Goal: Check status: Check status

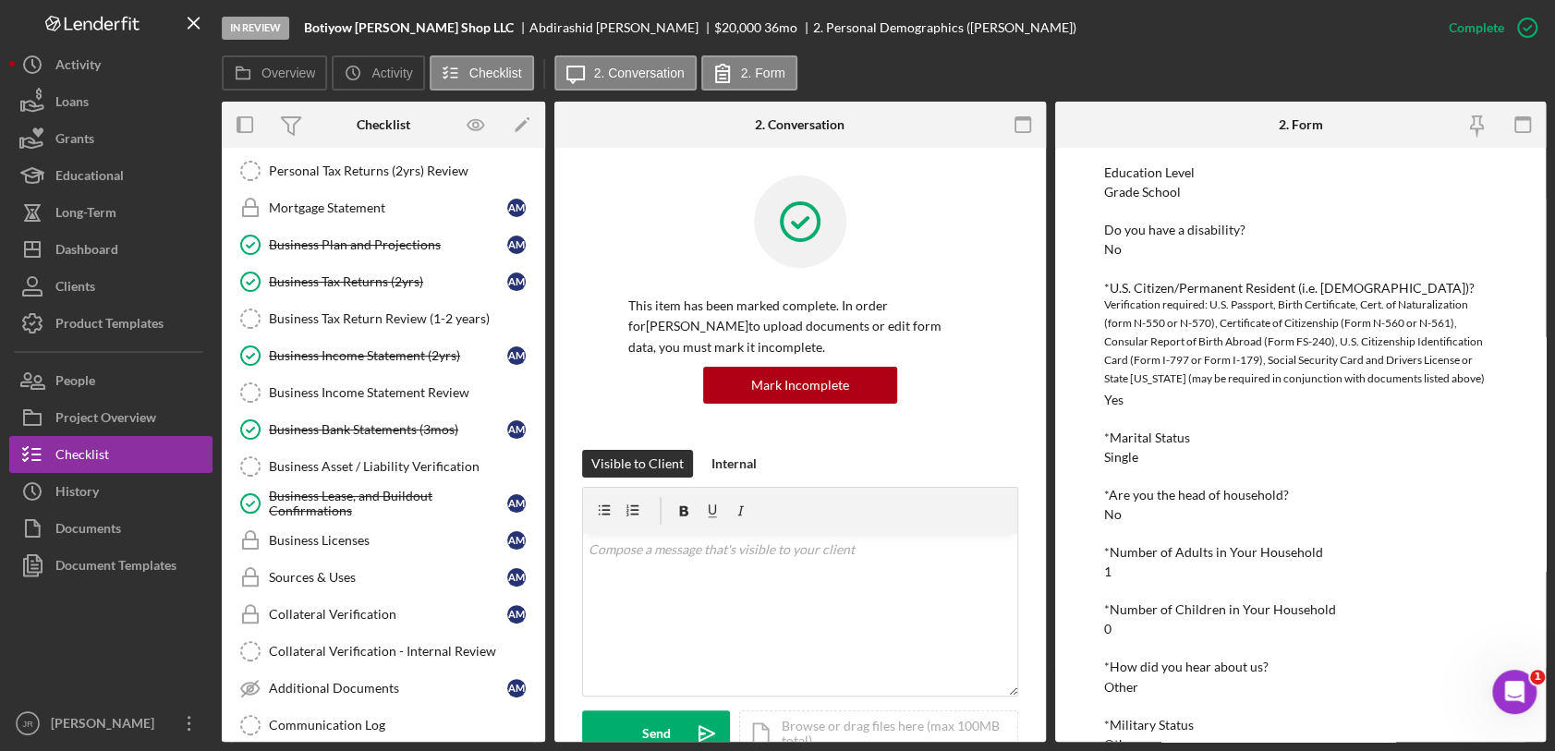
scroll to position [821, 0]
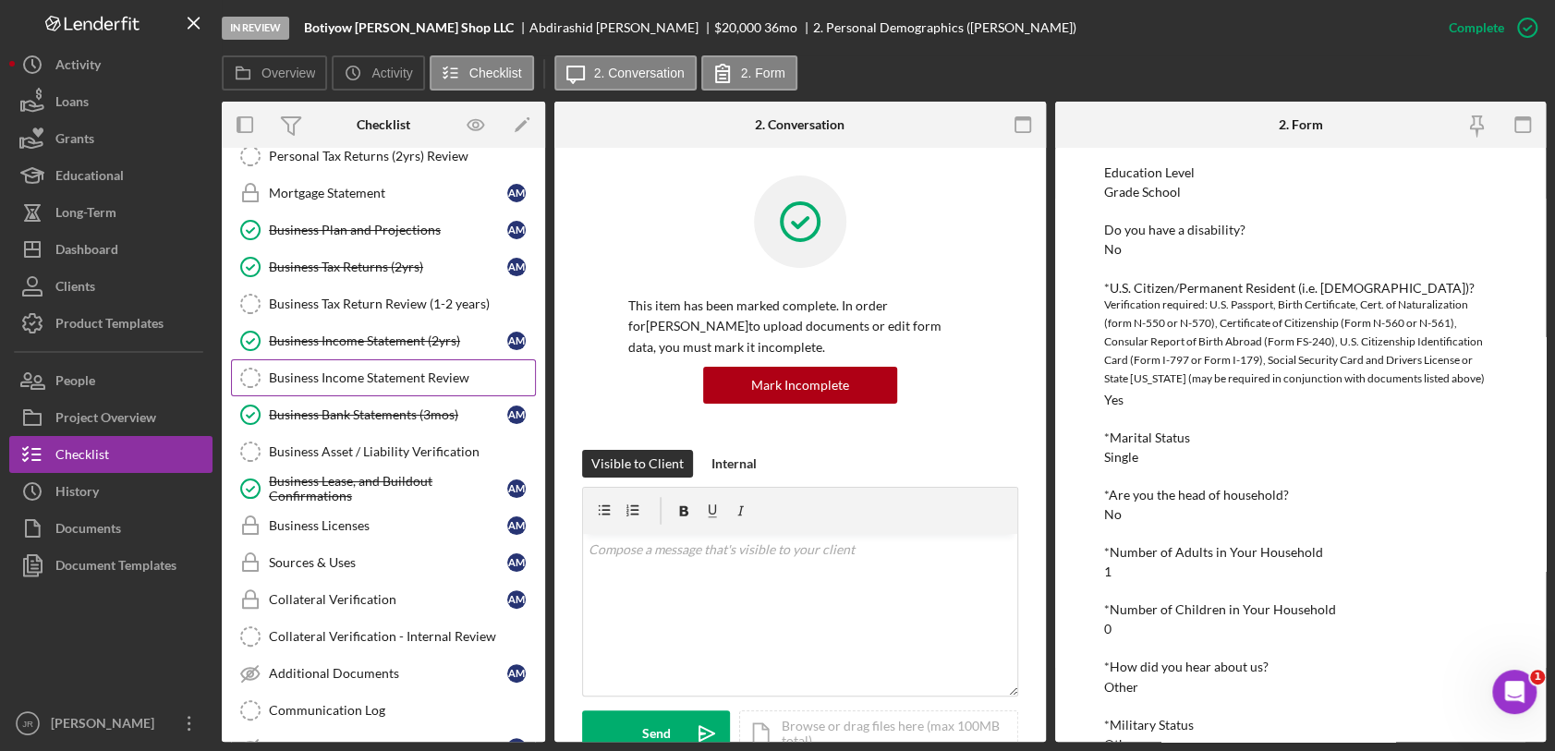
click at [410, 371] on div "Business Income Statement Review" at bounding box center [402, 378] width 266 height 15
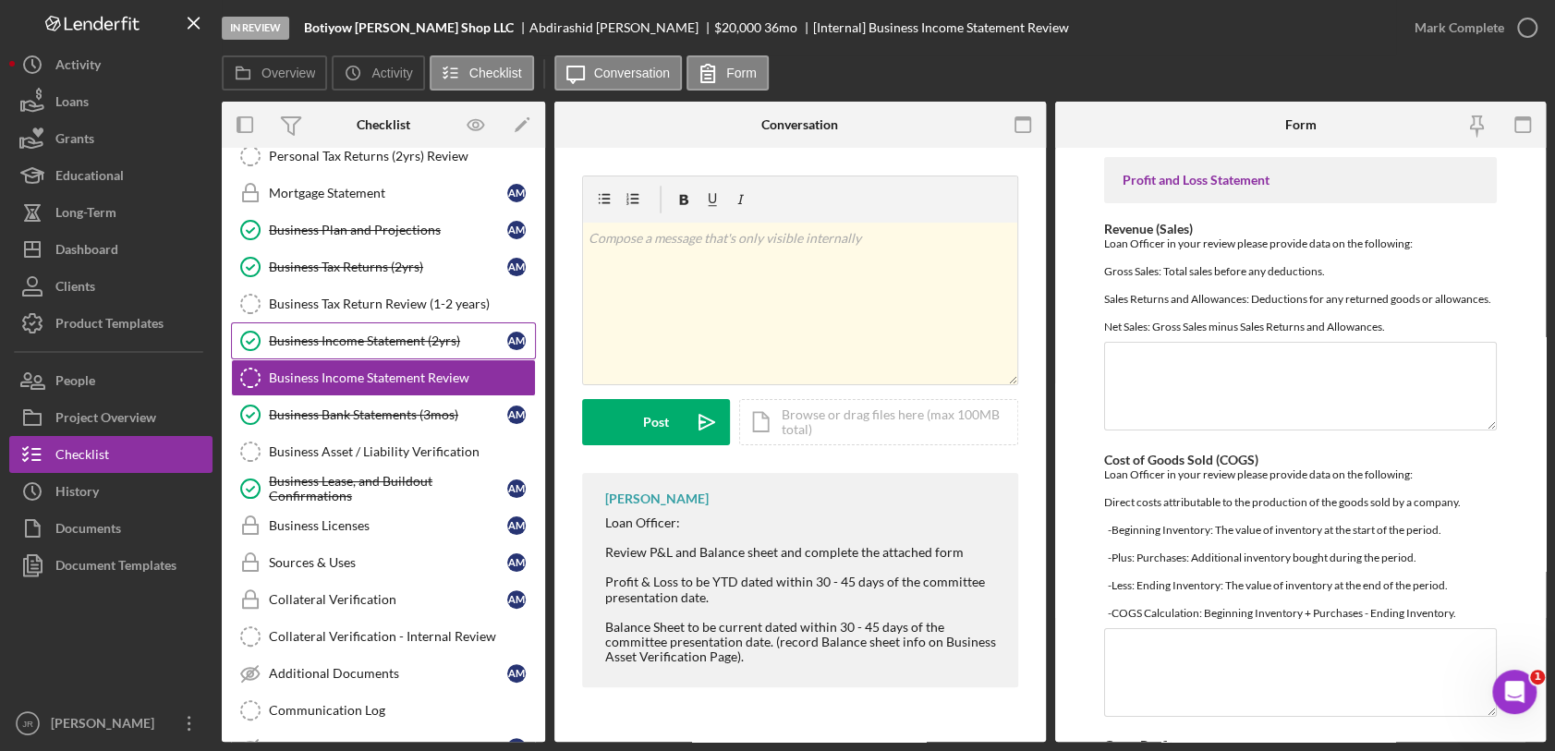
click at [387, 334] on div "Business Income Statement (2yrs)" at bounding box center [388, 341] width 238 height 15
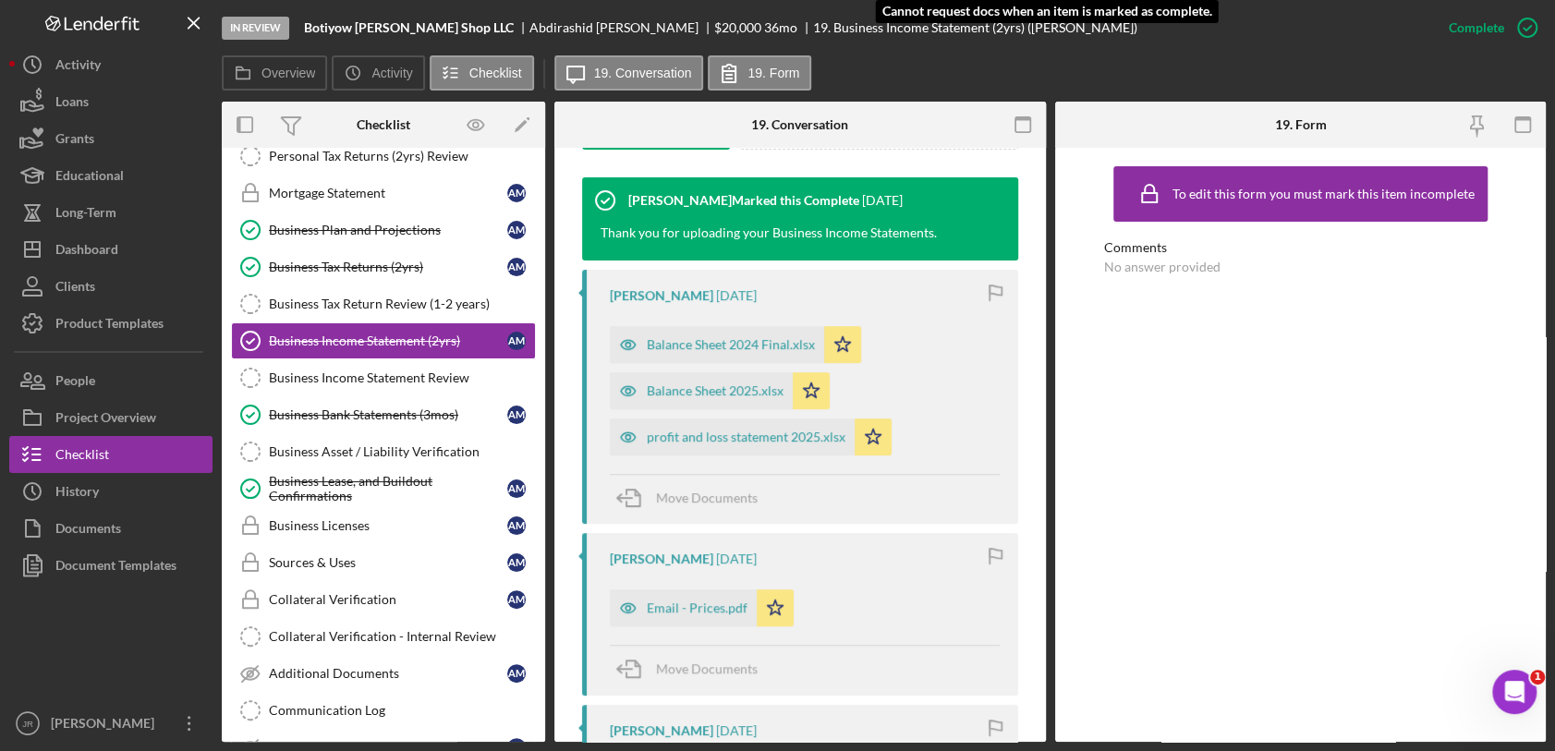
scroll to position [615, 0]
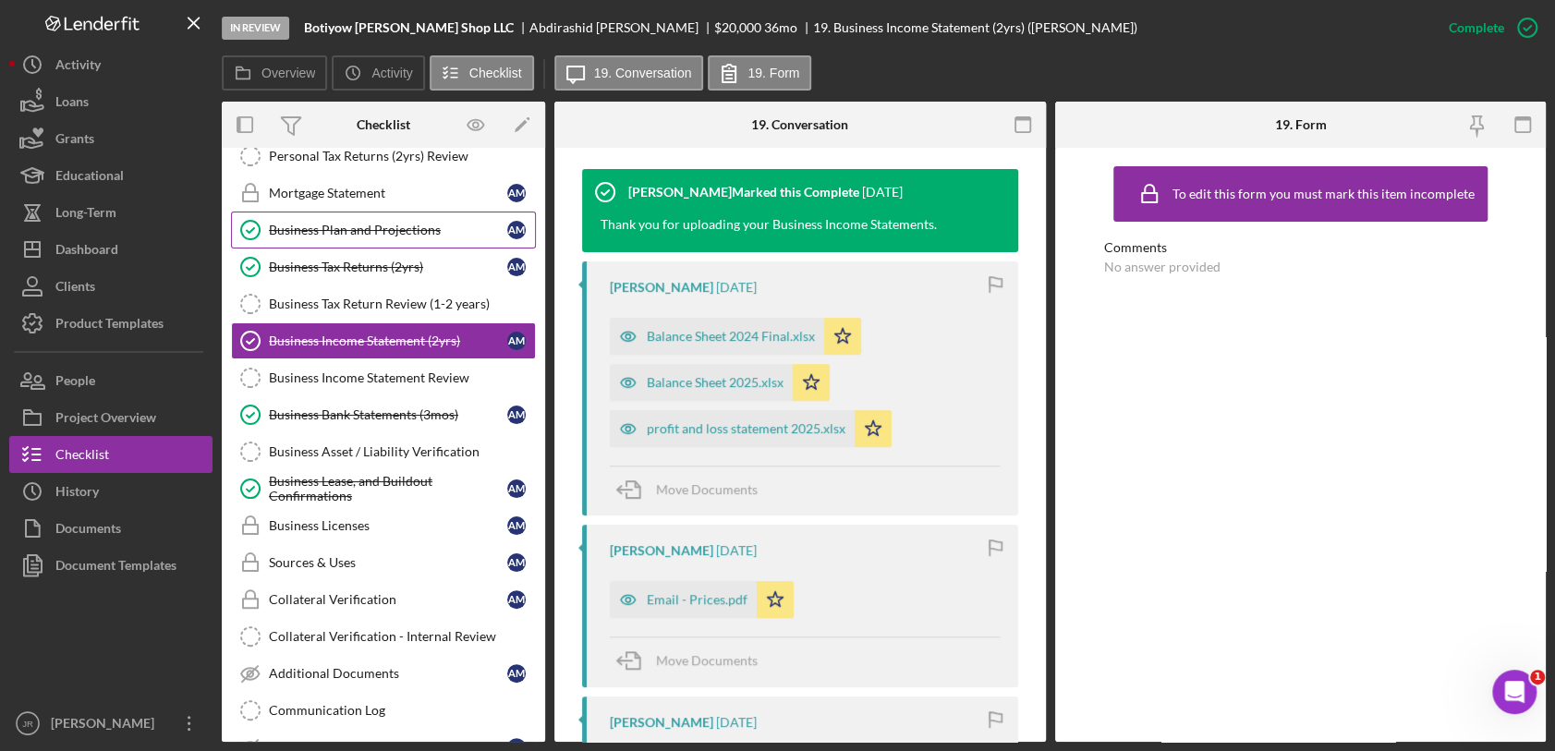
click at [437, 233] on link "Business Plan and Projections Business Plan and Projections A M" at bounding box center [383, 230] width 305 height 37
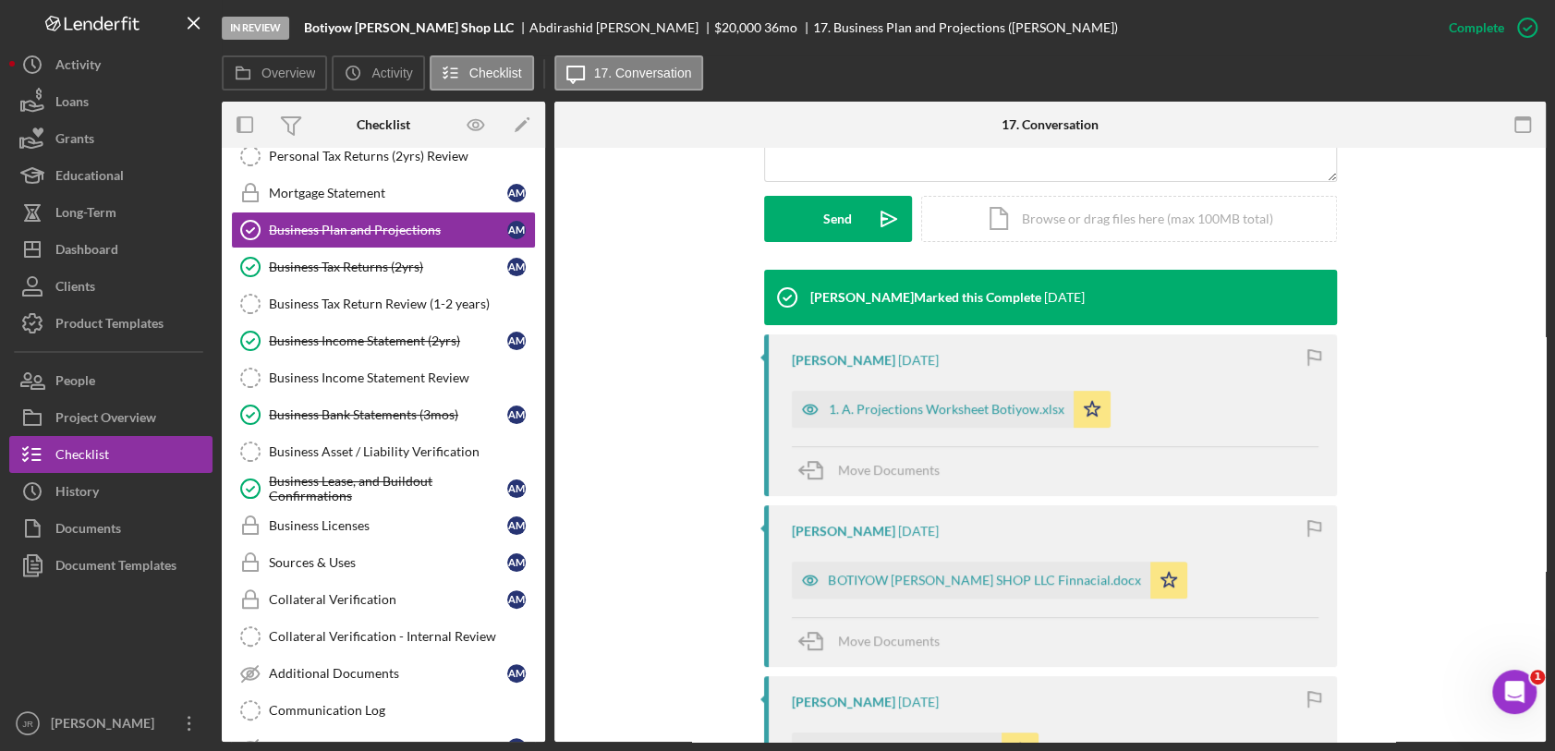
scroll to position [513, 0]
